Goal: Information Seeking & Learning: Learn about a topic

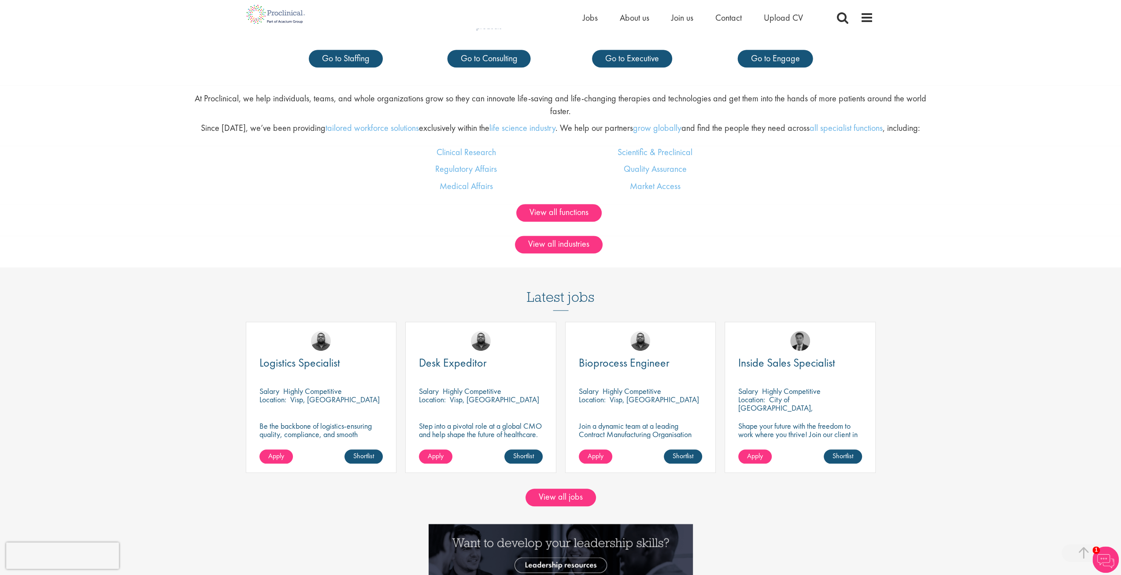
scroll to position [749, 0]
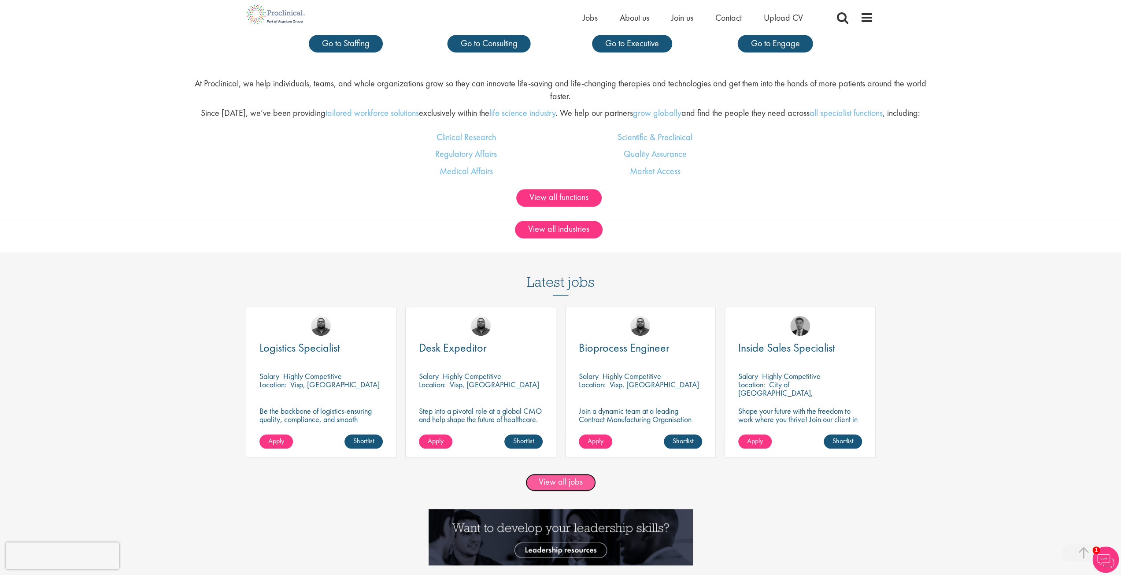
click at [559, 475] on link "View all jobs" at bounding box center [561, 483] width 71 height 18
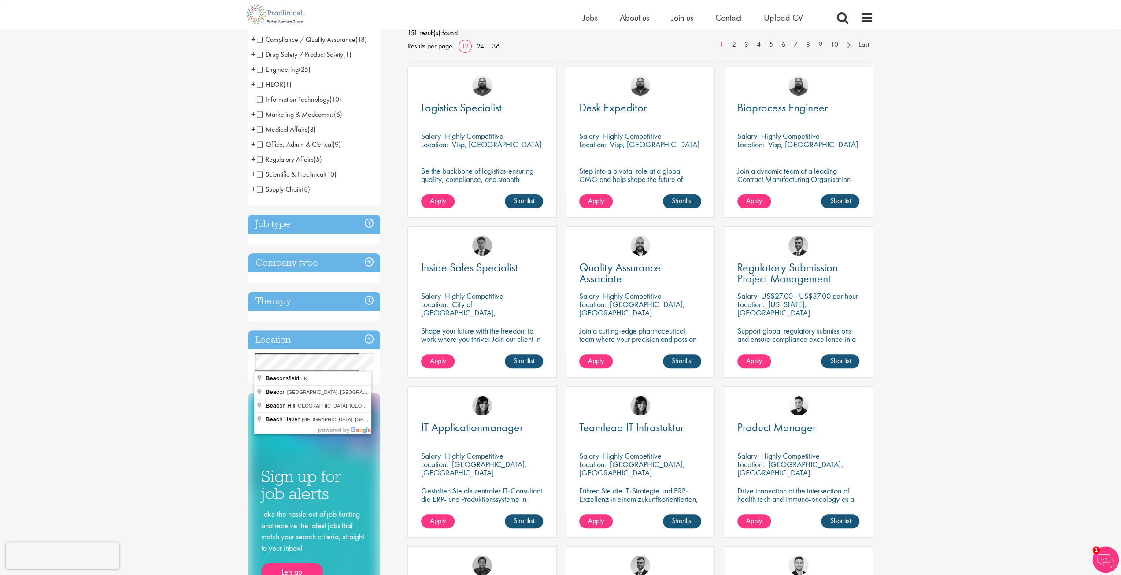
scroll to position [88, 0]
